Goal: Task Accomplishment & Management: Manage account settings

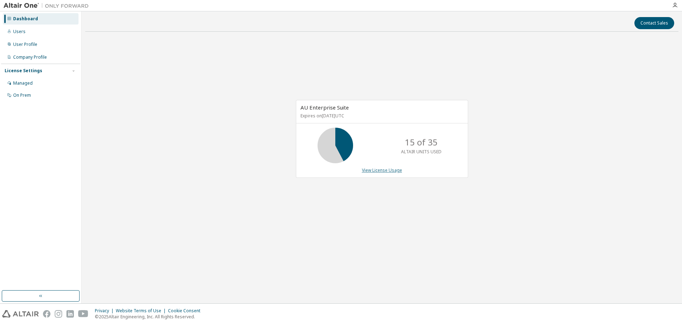
click at [375, 172] on link "View License Usage" at bounding box center [382, 170] width 40 height 6
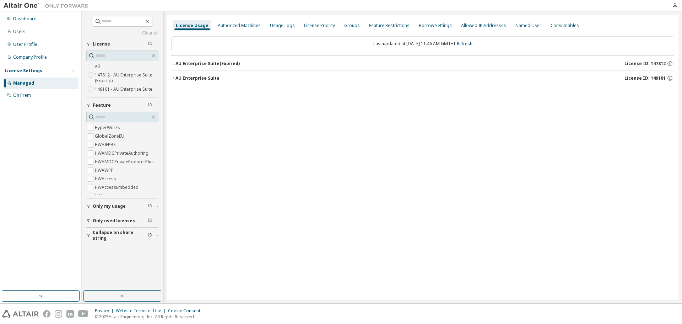
click at [187, 79] on div "AU Enterprise Suite" at bounding box center [198, 78] width 44 height 6
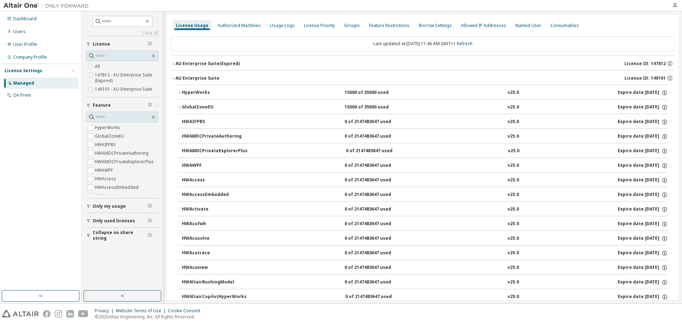
click at [179, 92] on icon "button" at bounding box center [180, 93] width 4 height 4
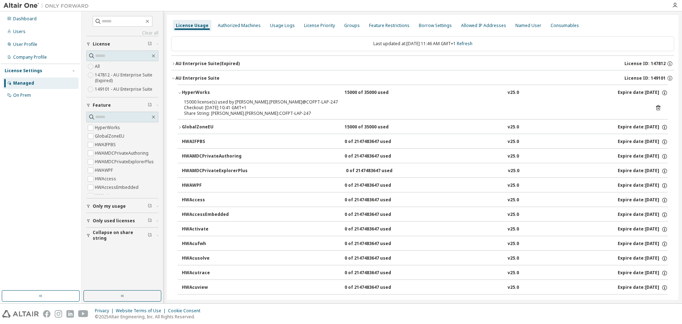
click at [179, 93] on icon "button" at bounding box center [180, 93] width 4 height 4
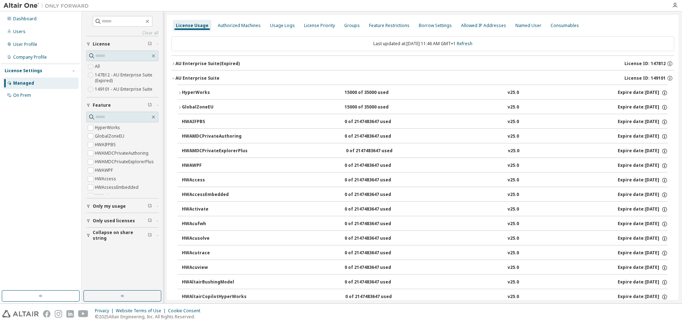
click at [178, 107] on icon "button" at bounding box center [180, 107] width 4 height 4
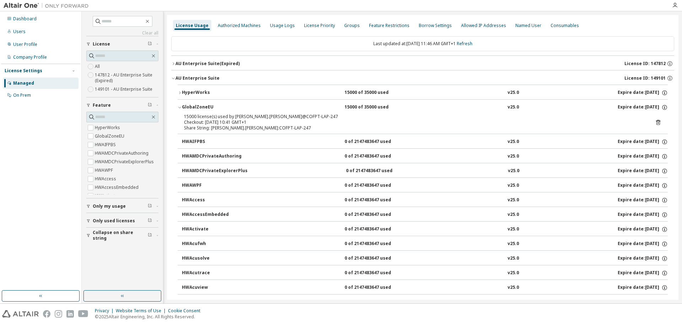
click at [172, 62] on icon "button" at bounding box center [173, 63] width 4 height 4
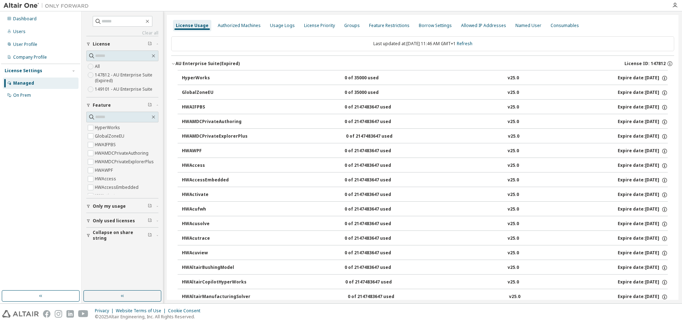
click at [172, 62] on icon "button" at bounding box center [173, 63] width 4 height 4
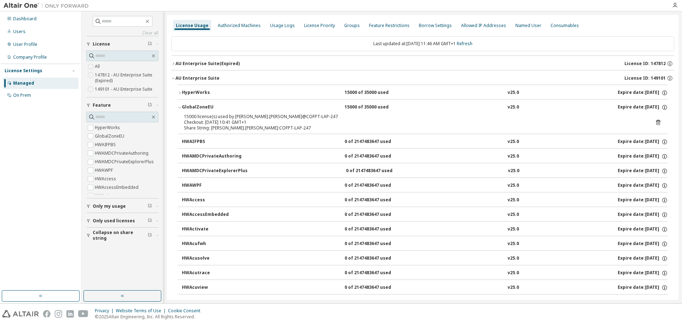
click at [178, 77] on div "AU Enterprise Suite" at bounding box center [198, 78] width 44 height 6
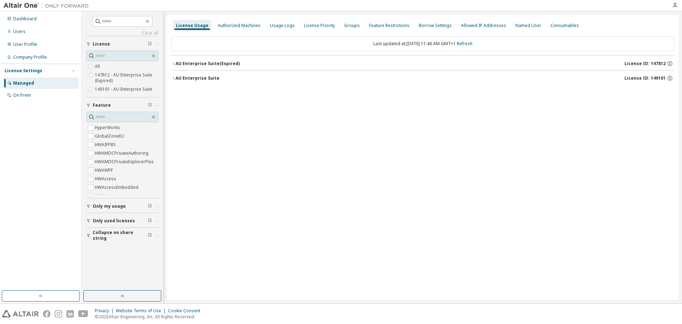
click at [177, 78] on div "AU Enterprise Suite" at bounding box center [198, 78] width 44 height 6
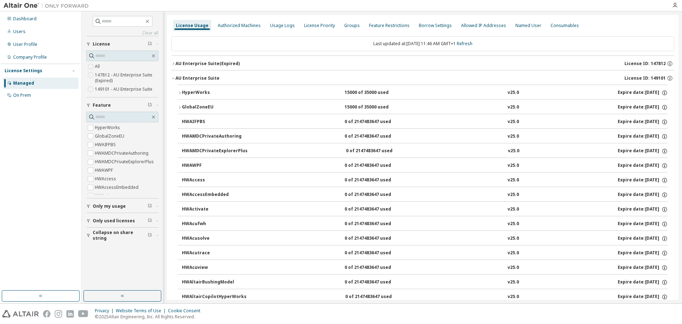
click at [190, 108] on div "GlobalZoneEU" at bounding box center [214, 107] width 64 height 6
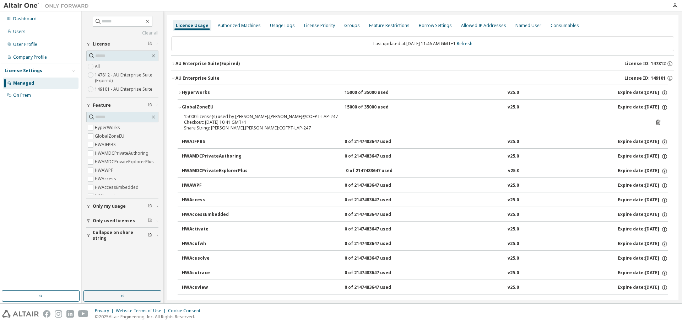
click at [190, 108] on div "GlobalZoneEU" at bounding box center [214, 107] width 64 height 6
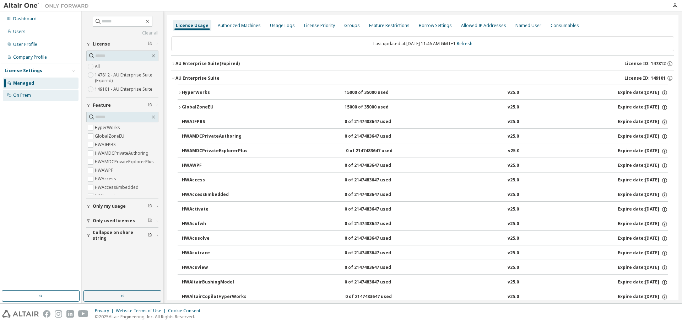
click at [40, 97] on div "On Prem" at bounding box center [41, 95] width 76 height 11
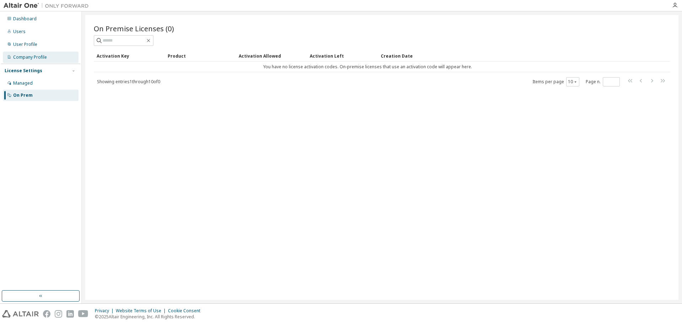
click at [26, 58] on div "Company Profile" at bounding box center [30, 57] width 34 height 6
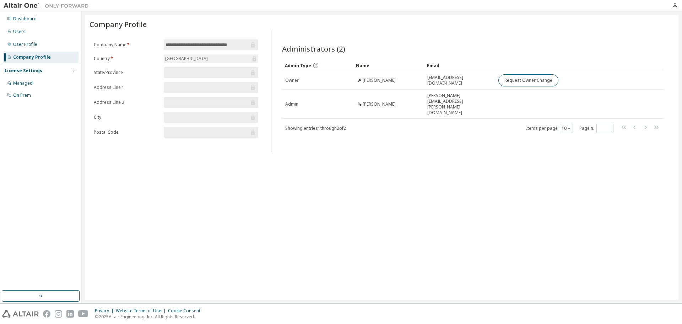
click at [186, 57] on div "Spain" at bounding box center [211, 58] width 95 height 9
click at [252, 58] on icon at bounding box center [254, 58] width 7 height 7
click at [27, 41] on div "User Profile" at bounding box center [41, 44] width 76 height 11
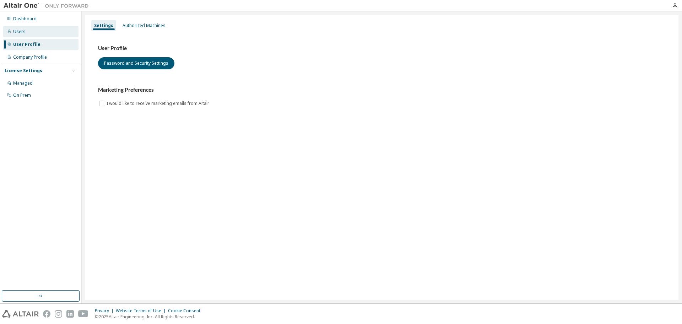
click at [29, 34] on div "Users" at bounding box center [41, 31] width 76 height 11
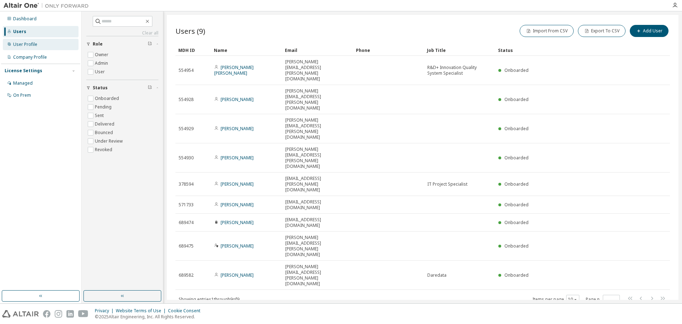
drag, startPoint x: 26, startPoint y: 20, endPoint x: 69, endPoint y: 46, distance: 50.8
click at [26, 20] on div "Dashboard" at bounding box center [24, 19] width 23 height 6
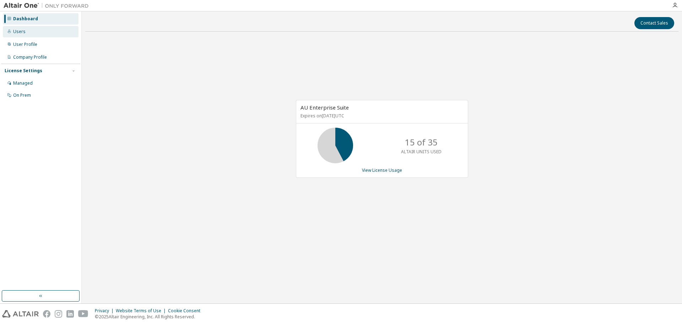
click at [20, 31] on div "Users" at bounding box center [19, 32] width 12 height 6
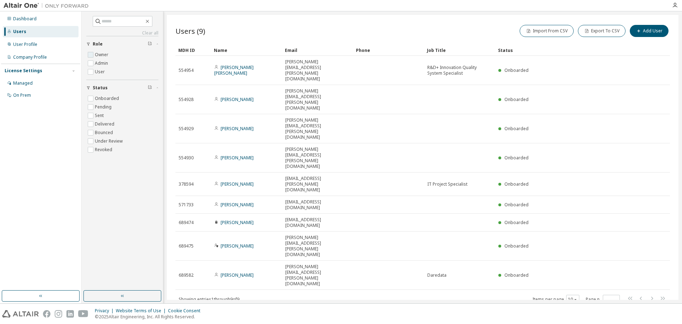
click at [98, 58] on label "Owner" at bounding box center [102, 54] width 15 height 9
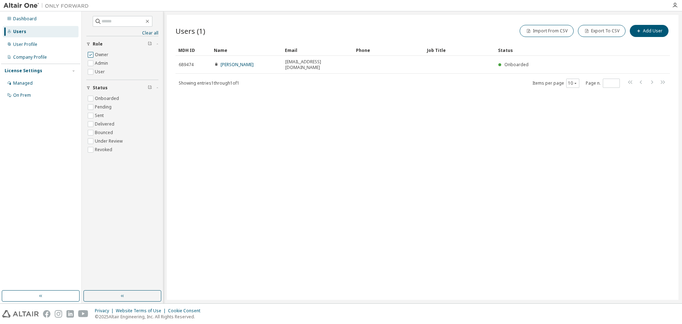
click at [98, 58] on label "Owner" at bounding box center [102, 54] width 15 height 9
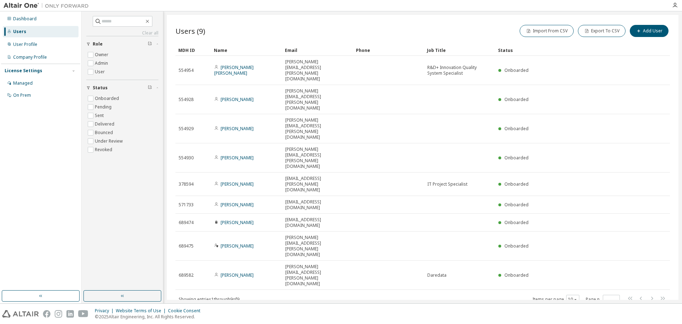
click at [29, 9] on img at bounding box center [48, 5] width 89 height 7
click at [29, 4] on img at bounding box center [48, 5] width 89 height 7
click at [68, 4] on img at bounding box center [48, 5] width 89 height 7
click at [371, 235] on div "Users (9) Import From CSV Export To CSV Add User Clear Load Save Save As Field …" at bounding box center [423, 157] width 512 height 285
